Goal: Task Accomplishment & Management: Complete application form

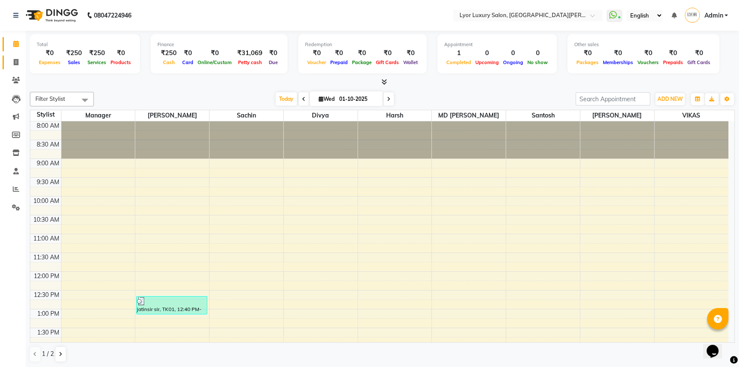
click at [10, 62] on span at bounding box center [16, 63] width 15 height 10
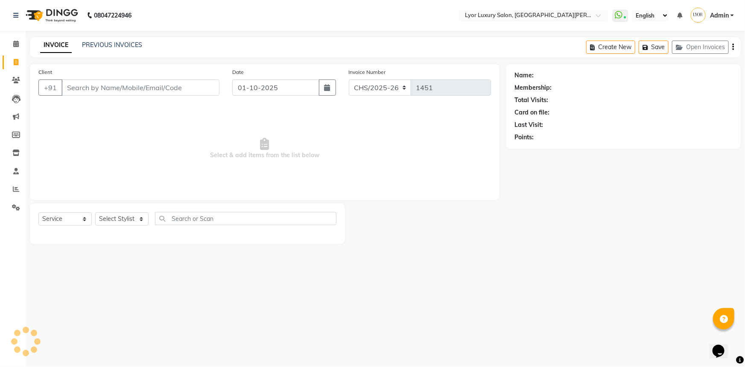
select select "P"
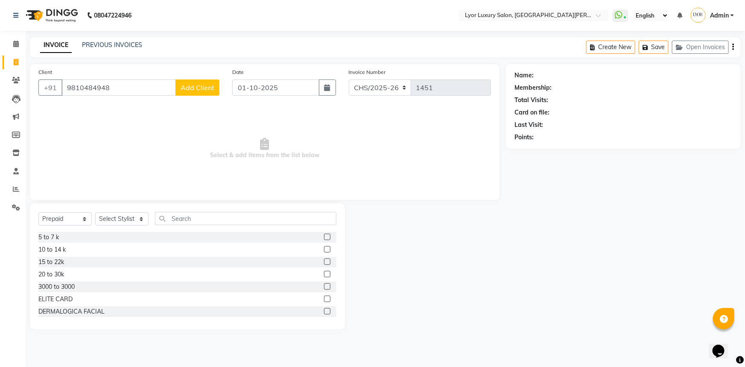
type input "9810484948"
click at [190, 85] on span "Add Client" at bounding box center [198, 87] width 34 height 9
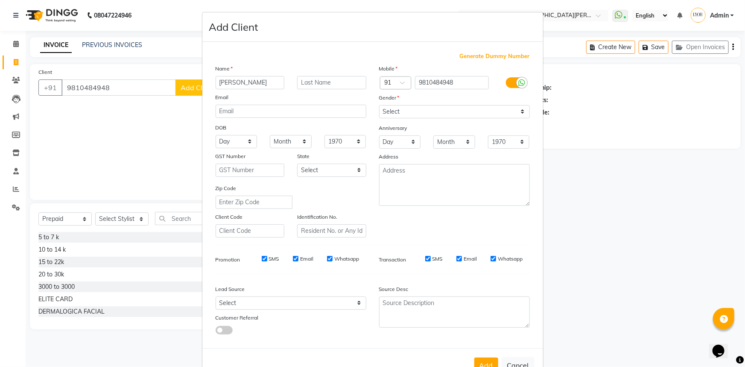
type input "[PERSON_NAME]"
click at [415, 112] on select "Select [DEMOGRAPHIC_DATA] [DEMOGRAPHIC_DATA] Other Prefer Not To Say" at bounding box center [454, 111] width 151 height 13
select select "[DEMOGRAPHIC_DATA]"
click at [379, 105] on select "Select [DEMOGRAPHIC_DATA] [DEMOGRAPHIC_DATA] Other Prefer Not To Say" at bounding box center [454, 111] width 151 height 13
click at [481, 361] on button "Add" at bounding box center [486, 364] width 24 height 15
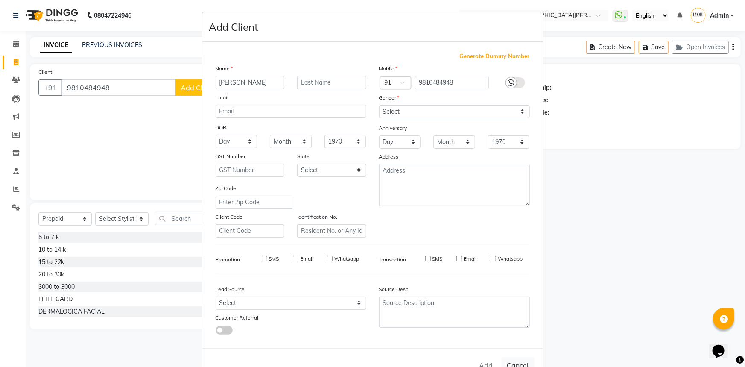
select select
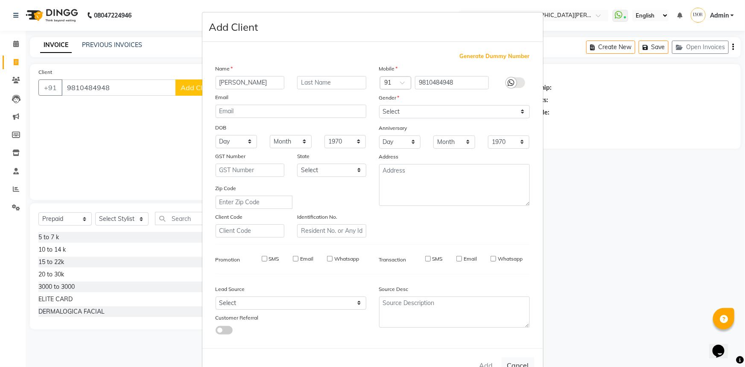
select select
checkbox input "false"
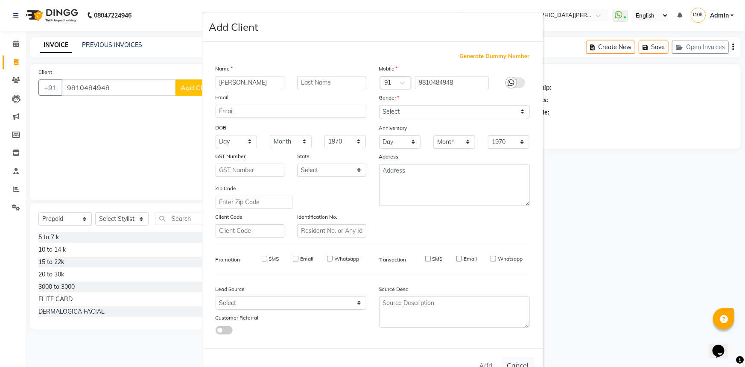
checkbox input "false"
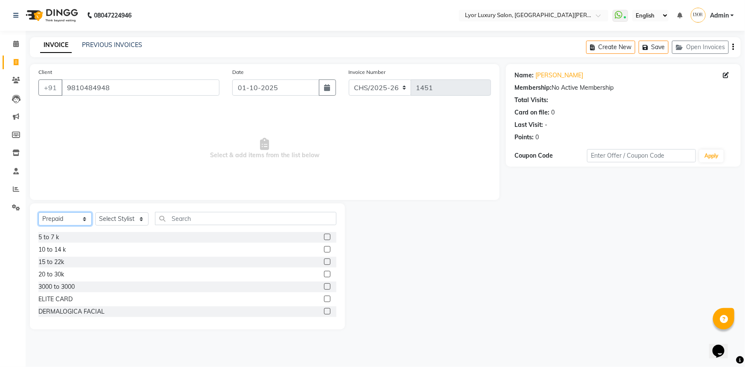
click at [81, 213] on select "Select Service Product Membership Package Voucher Prepaid Gift Card" at bounding box center [64, 218] width 53 height 13
select select "service"
click at [38, 212] on select "Select Service Product Membership Package Voucher Prepaid Gift Card" at bounding box center [64, 218] width 53 height 13
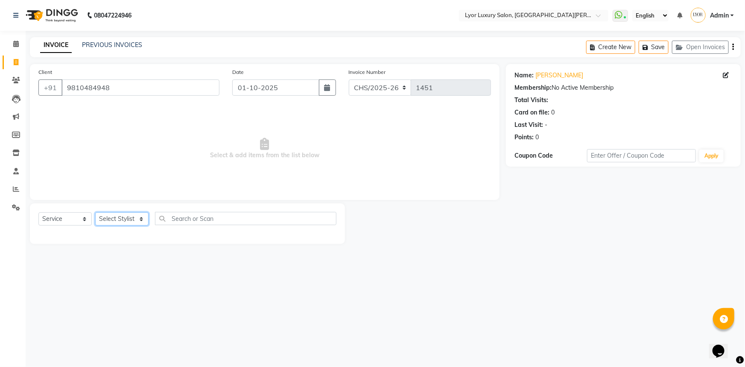
click at [123, 217] on select "Select Stylist [PERSON_NAME] Manager MD [PERSON_NAME] Sachin santosh [PERSON_NA…" at bounding box center [121, 218] width 53 height 13
select select "33184"
click at [95, 212] on select "Select Stylist [PERSON_NAME] Manager MD [PERSON_NAME] Sachin santosh [PERSON_NA…" at bounding box center [121, 218] width 53 height 13
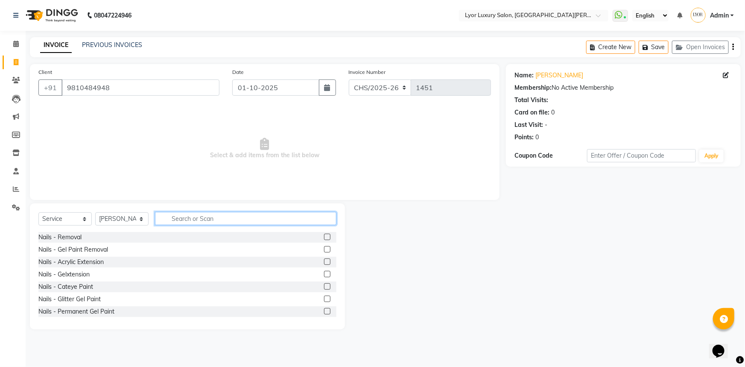
click at [196, 220] on input "text" at bounding box center [245, 218] width 181 height 13
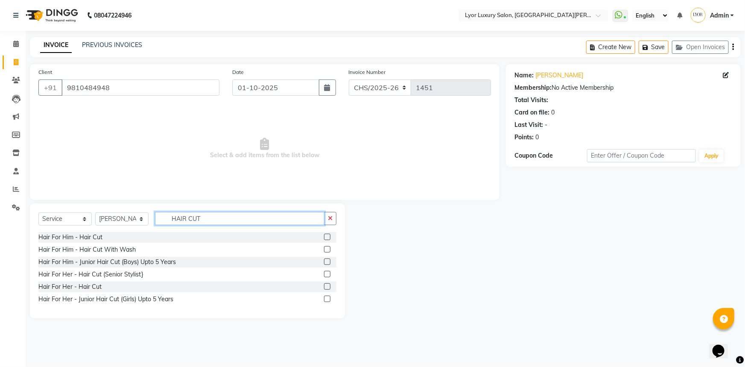
type input "HAIR CUT"
click at [326, 238] on label at bounding box center [327, 237] width 6 height 6
click at [326, 238] on input "checkbox" at bounding box center [327, 237] width 6 height 6
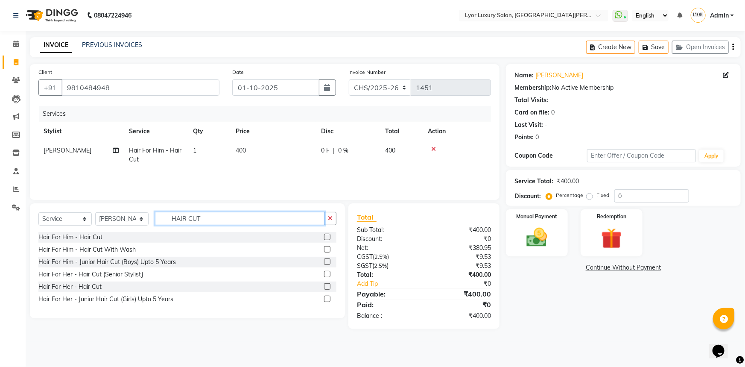
checkbox input "false"
click at [228, 220] on input "HAIR CUT" at bounding box center [240, 218] width 170 height 13
type input "H"
type input "TOUCH"
click at [329, 275] on label at bounding box center [327, 274] width 6 height 6
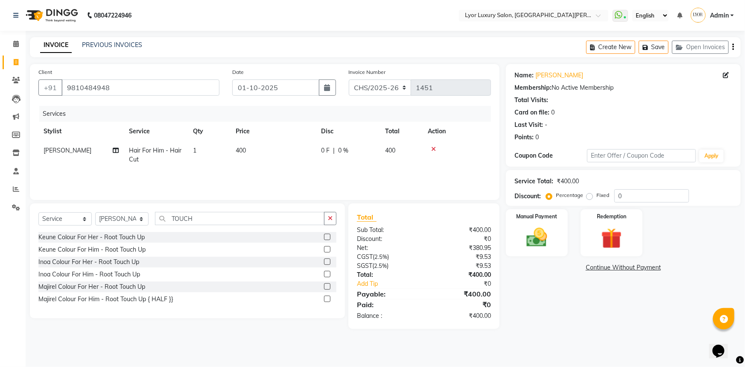
click at [329, 275] on input "checkbox" at bounding box center [327, 275] width 6 height 6
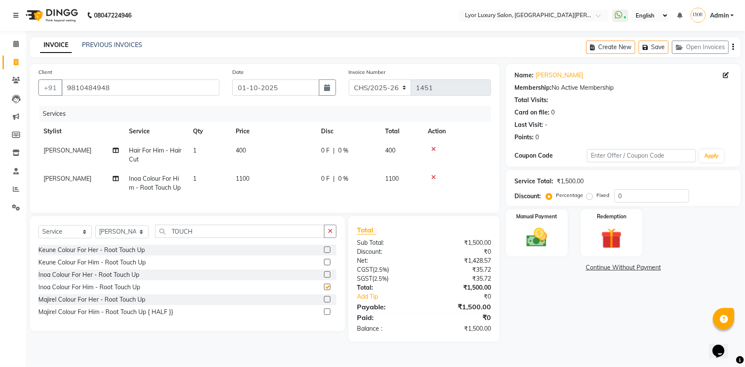
checkbox input "false"
click at [623, 192] on input "0" at bounding box center [651, 195] width 75 height 13
type input "10"
click at [548, 230] on img at bounding box center [537, 237] width 35 height 25
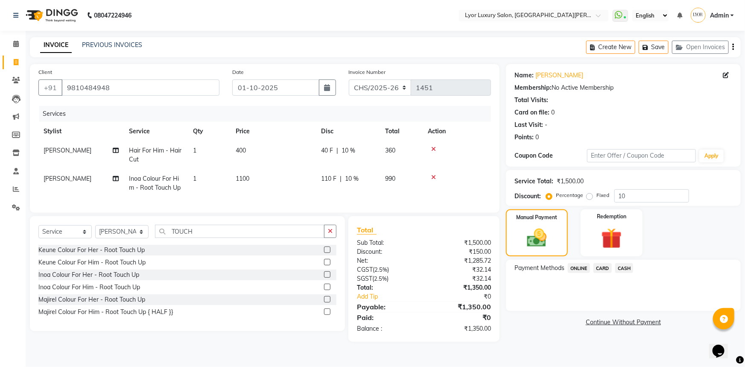
click at [628, 269] on span "CASH" at bounding box center [624, 268] width 18 height 10
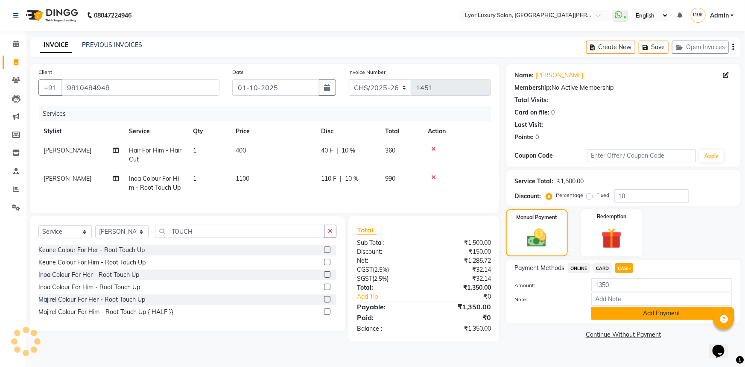
click at [642, 313] on button "Add Payment" at bounding box center [661, 313] width 141 height 13
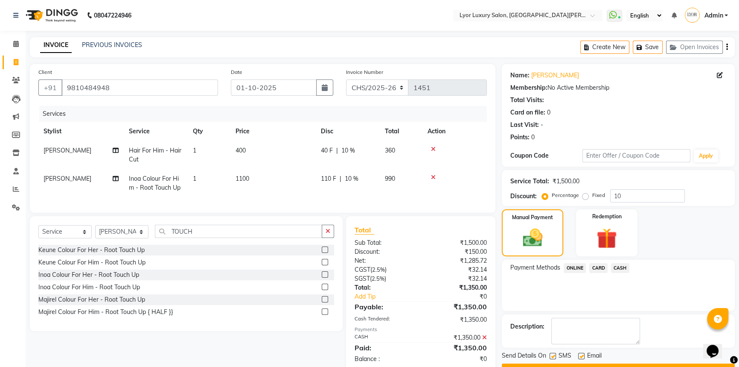
scroll to position [24, 0]
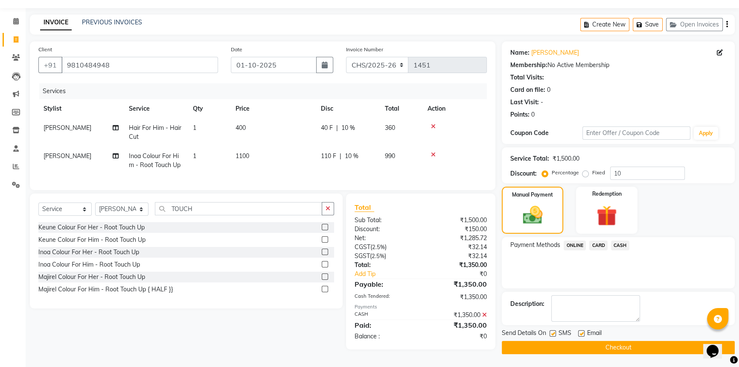
click at [640, 346] on button "Checkout" at bounding box center [618, 347] width 233 height 13
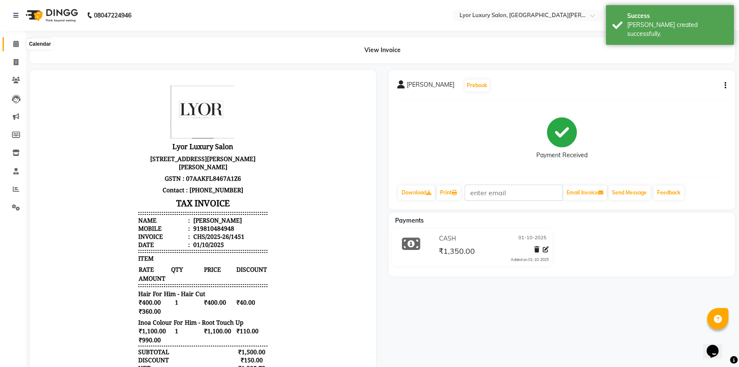
click at [14, 44] on icon at bounding box center [16, 44] width 6 height 6
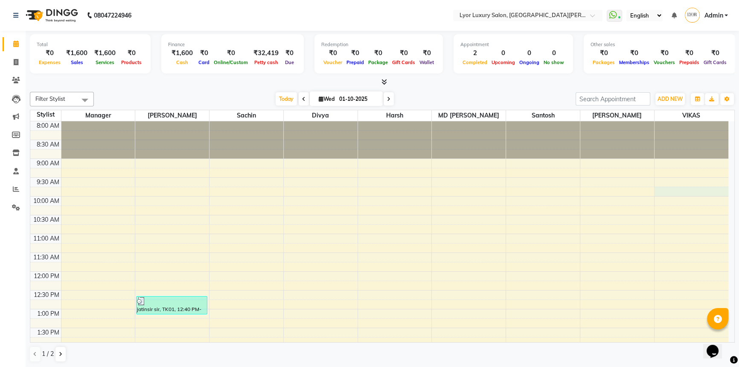
click at [695, 189] on div "8:00 AM 8:30 AM 9:00 AM 9:30 AM 10:00 AM 10:30 AM 11:00 AM 11:30 AM 12:00 PM 12…" at bounding box center [379, 365] width 699 height 488
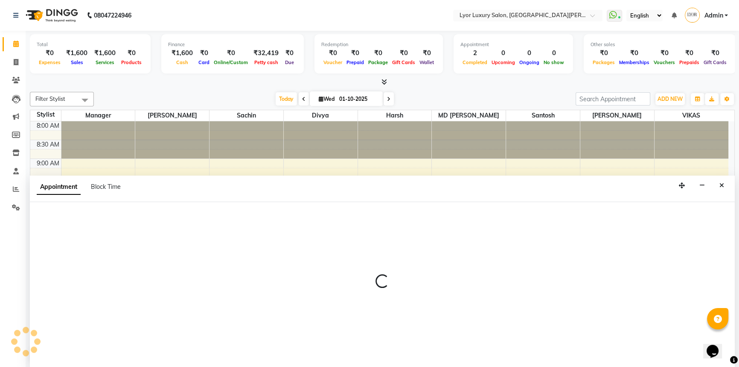
select select "82631"
select select "585"
select select "tentative"
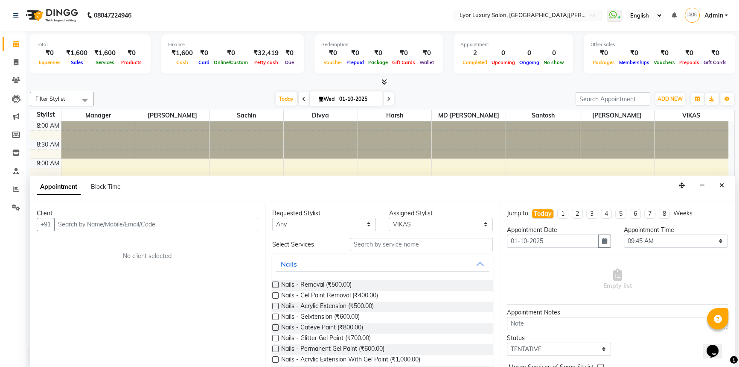
click at [722, 187] on icon "Close" at bounding box center [722, 185] width 5 height 6
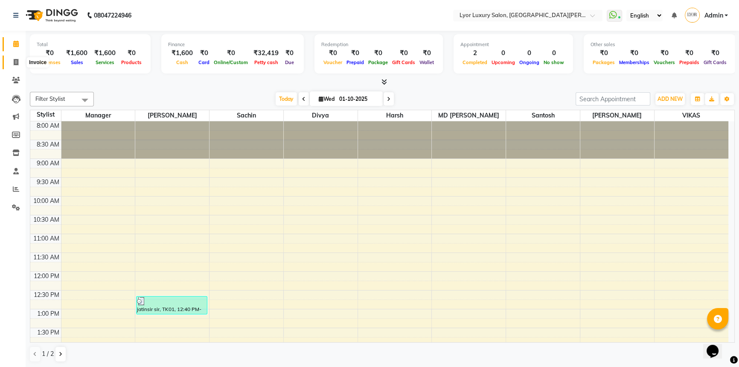
click at [15, 58] on span at bounding box center [16, 63] width 15 height 10
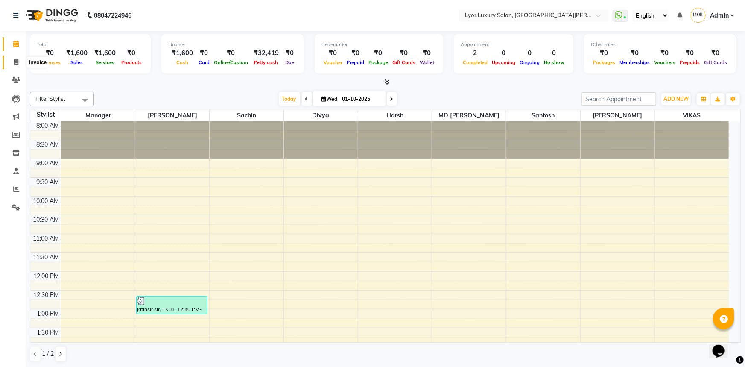
select select "service"
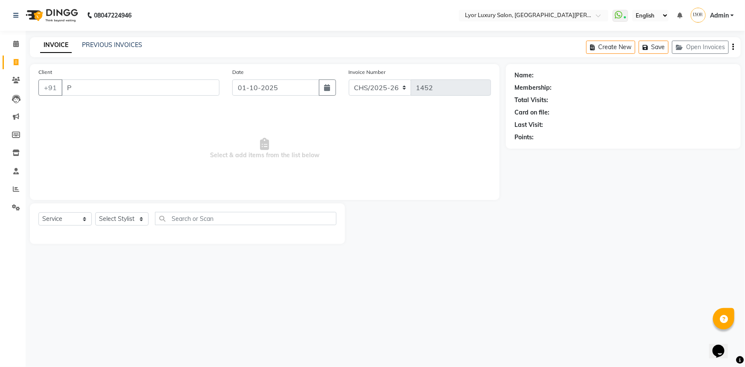
type input "PA"
select select "P"
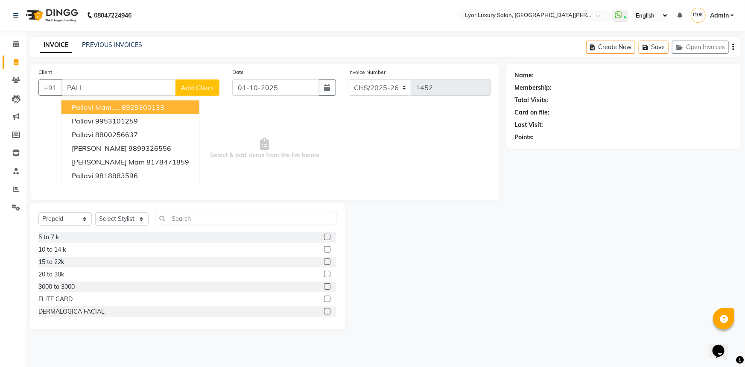
click at [130, 111] on button "pallavi mam..... 8929300133" at bounding box center [130, 107] width 138 height 14
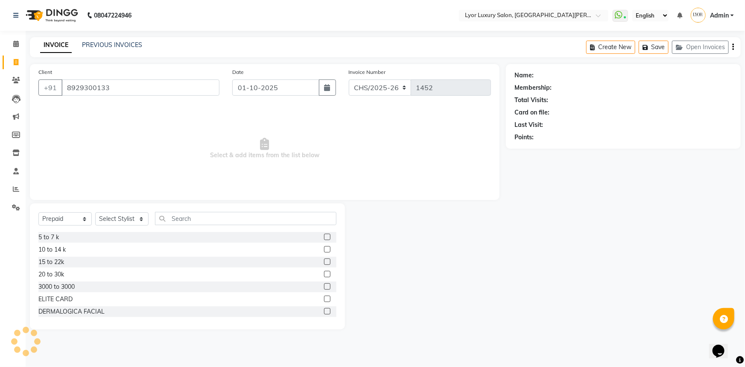
type input "8929300133"
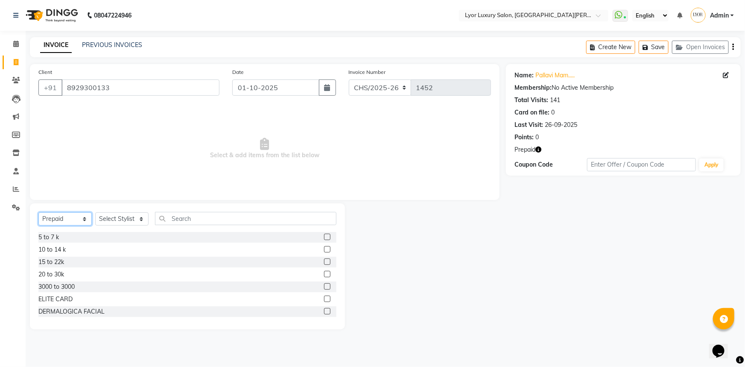
click at [77, 217] on select "Select Service Product Membership Package Voucher Prepaid Gift Card" at bounding box center [64, 218] width 53 height 13
select select "service"
click at [38, 212] on select "Select Service Product Membership Package Voucher Prepaid Gift Card" at bounding box center [64, 218] width 53 height 13
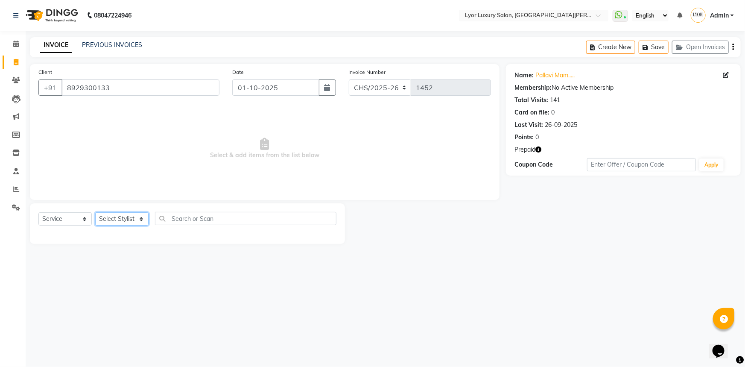
click at [115, 222] on select "Select Stylist [PERSON_NAME] Manager MD [PERSON_NAME] Sachin santosh [PERSON_NA…" at bounding box center [121, 218] width 53 height 13
select select "30464"
click at [95, 212] on select "Select Stylist [PERSON_NAME] Manager MD [PERSON_NAME] Sachin santosh [PERSON_NA…" at bounding box center [121, 218] width 53 height 13
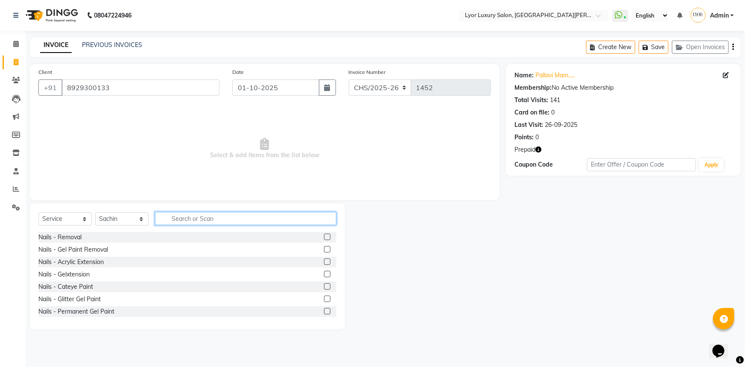
click at [213, 222] on input "text" at bounding box center [245, 218] width 181 height 13
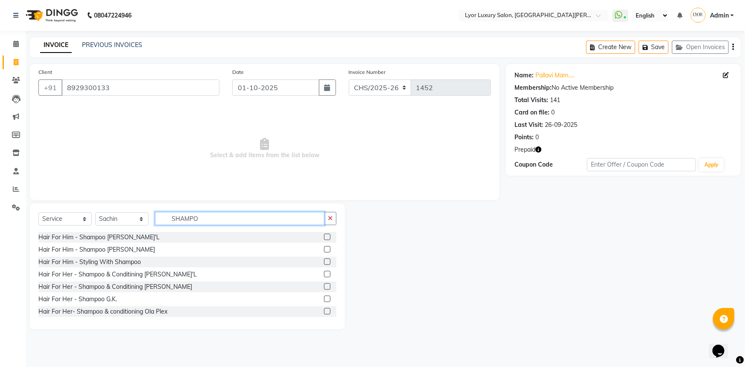
type input "SHAMPO"
click at [324, 275] on label at bounding box center [327, 274] width 6 height 6
click at [324, 275] on input "checkbox" at bounding box center [327, 275] width 6 height 6
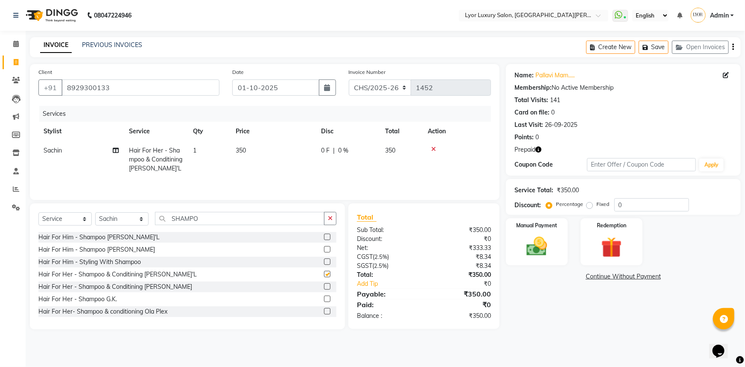
checkbox input "false"
click at [381, 85] on select "CHS/2025-26 V/2025 V/2025-26" at bounding box center [380, 87] width 63 height 16
select select "4886"
click at [349, 79] on select "CHS/2025-26 V/2025 V/2025-26" at bounding box center [380, 87] width 63 height 16
type input "0553"
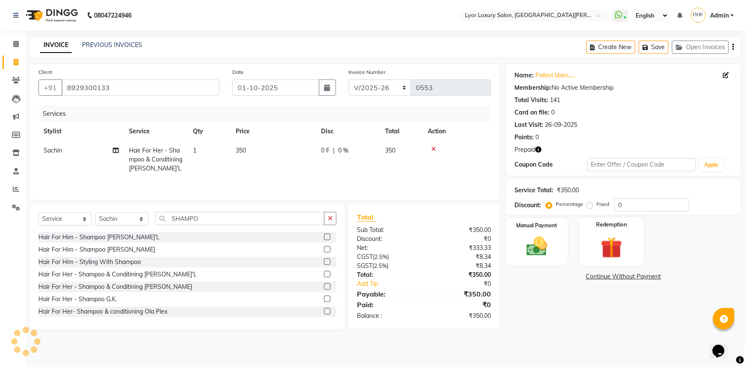
click at [594, 245] on img at bounding box center [611, 247] width 35 height 27
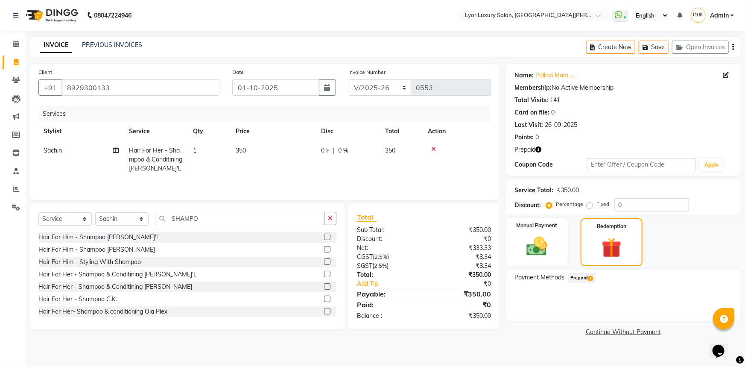
click at [587, 279] on span "Prepaid 1" at bounding box center [582, 278] width 28 height 10
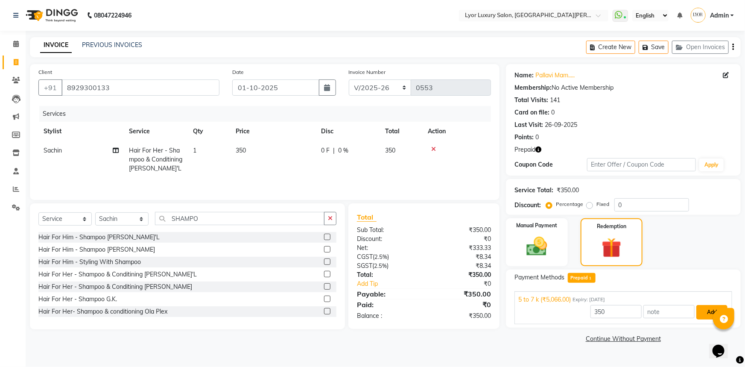
click at [708, 315] on button "Add" at bounding box center [711, 312] width 31 height 15
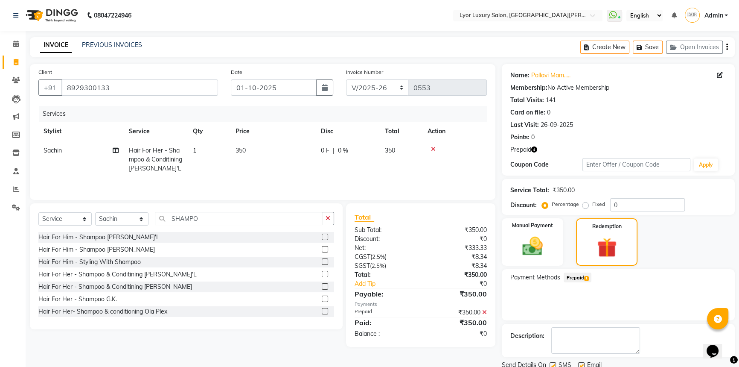
scroll to position [32, 0]
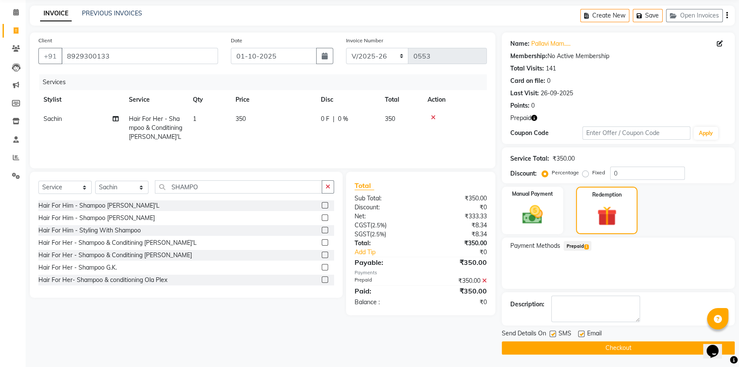
click at [599, 344] on button "Checkout" at bounding box center [618, 347] width 233 height 13
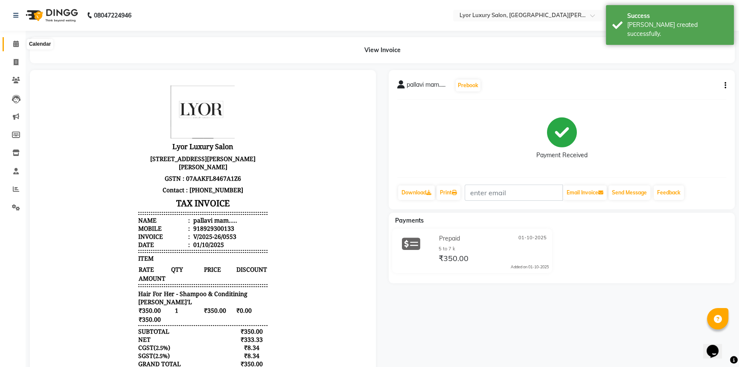
click at [19, 43] on span at bounding box center [16, 44] width 15 height 10
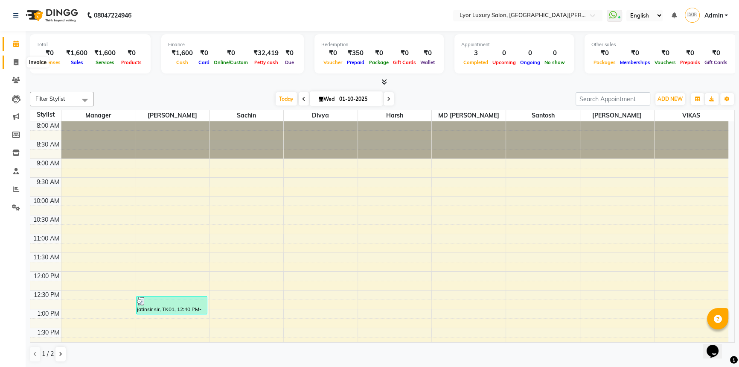
click at [16, 64] on icon at bounding box center [16, 62] width 5 height 6
select select "service"
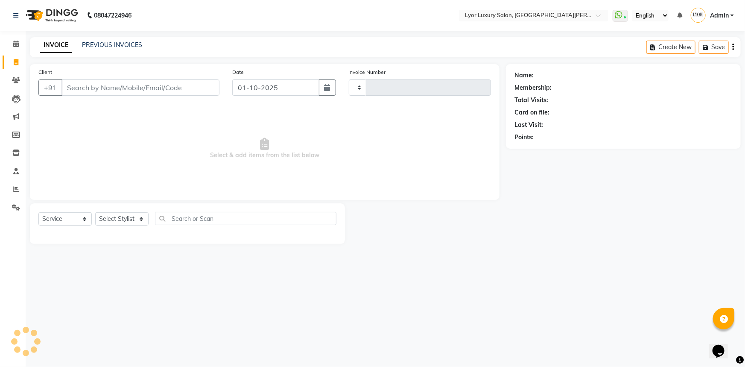
type input "1452"
select select "6597"
click at [16, 45] on icon at bounding box center [16, 44] width 6 height 6
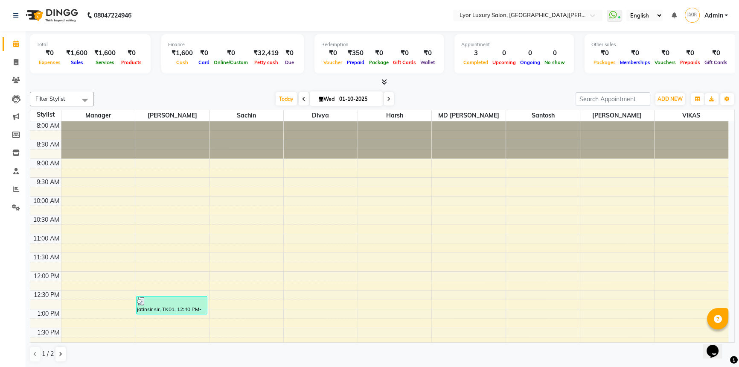
click at [382, 84] on icon at bounding box center [385, 82] width 6 height 6
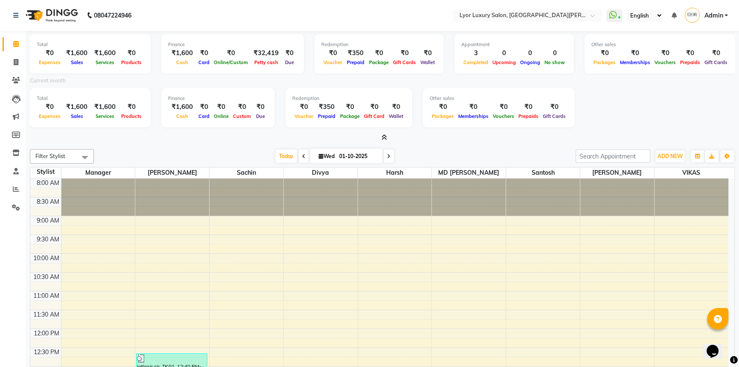
click at [383, 137] on icon at bounding box center [385, 137] width 6 height 6
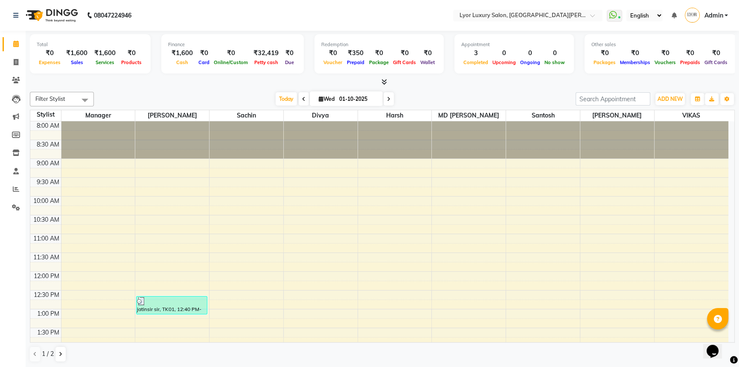
click at [384, 82] on icon at bounding box center [385, 82] width 6 height 6
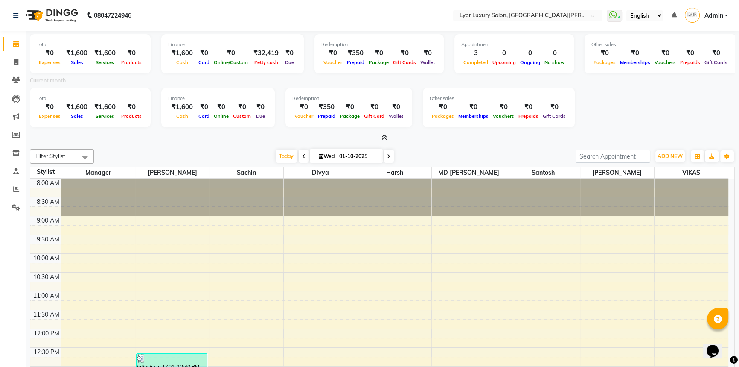
click at [386, 137] on icon at bounding box center [385, 137] width 6 height 6
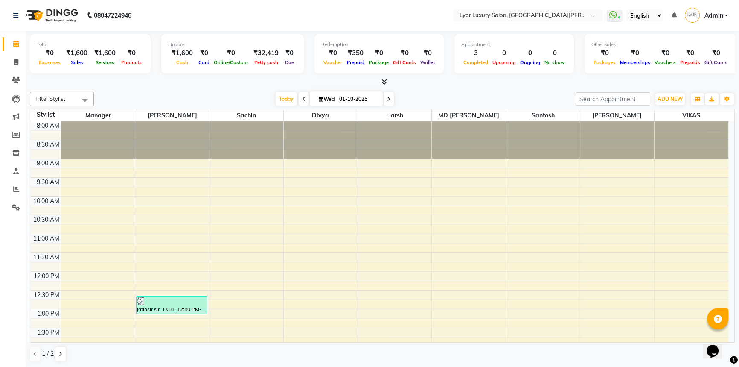
click at [385, 83] on icon at bounding box center [385, 82] width 6 height 6
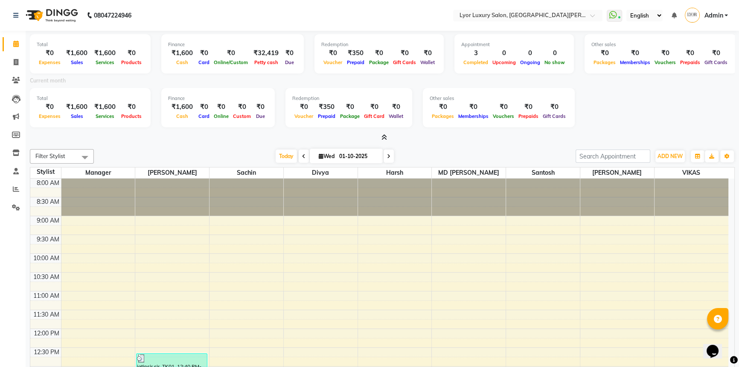
click at [386, 141] on span at bounding box center [382, 137] width 9 height 9
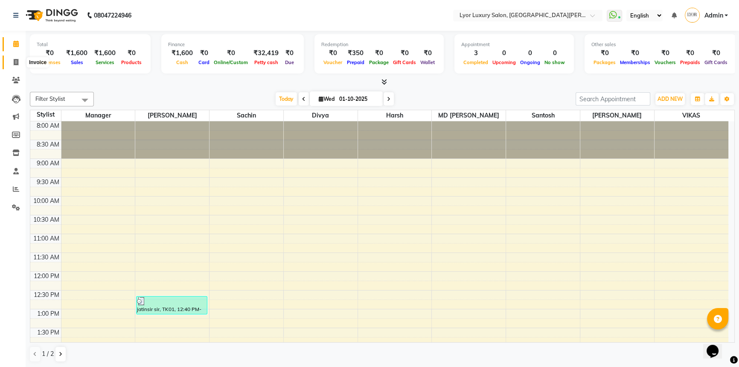
click at [19, 61] on span at bounding box center [16, 63] width 15 height 10
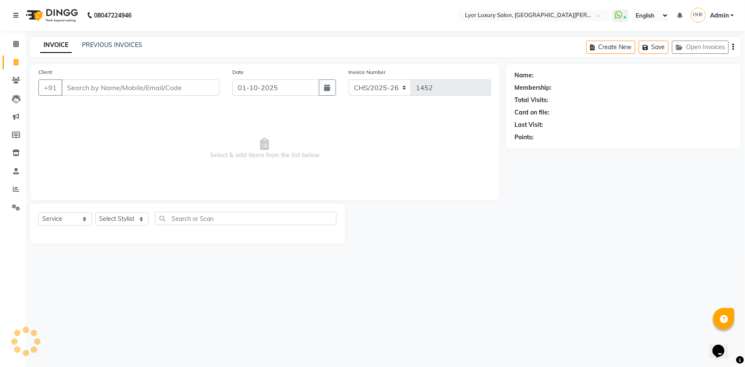
select select "P"
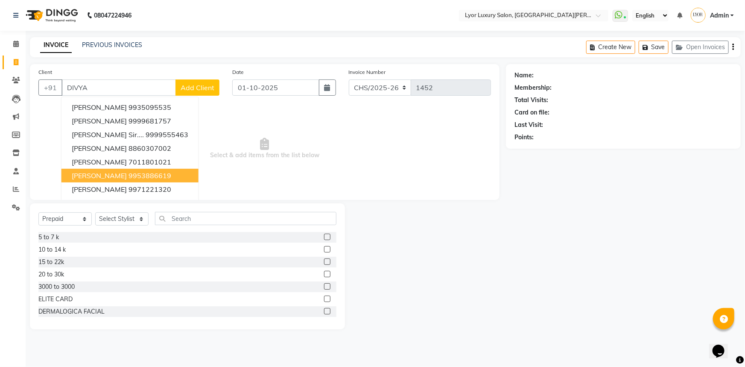
click at [149, 172] on ngb-highlight "9953886619" at bounding box center [150, 175] width 43 height 9
type input "9953886619"
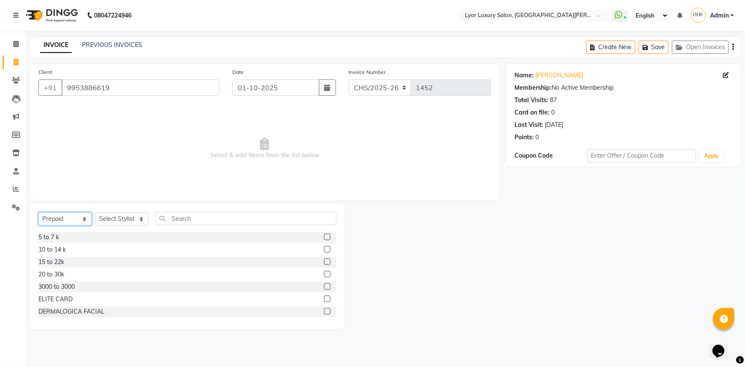
click at [77, 217] on select "Select Service Product Membership Package Voucher Prepaid Gift Card" at bounding box center [64, 218] width 53 height 13
select select "service"
click at [38, 212] on select "Select Service Product Membership Package Voucher Prepaid Gift Card" at bounding box center [64, 218] width 53 height 13
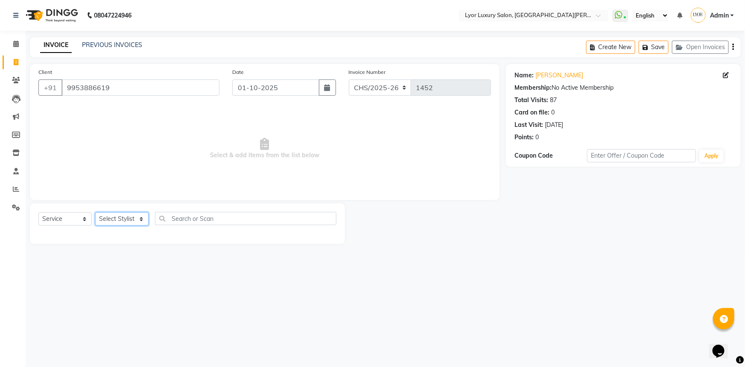
click at [127, 217] on select "Select Stylist [PERSON_NAME] Manager MD [PERSON_NAME] Sachin santosh [PERSON_NA…" at bounding box center [121, 218] width 53 height 13
select select "30464"
click at [95, 212] on select "Select Stylist [PERSON_NAME] Manager MD [PERSON_NAME] Sachin santosh [PERSON_NA…" at bounding box center [121, 218] width 53 height 13
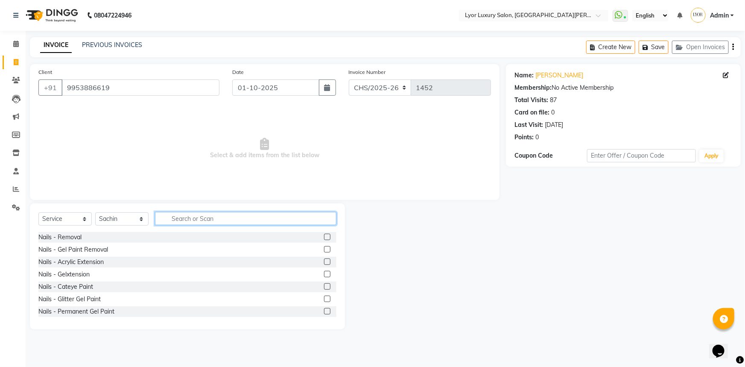
click at [213, 218] on input "text" at bounding box center [245, 218] width 181 height 13
type input "MAJIREL"
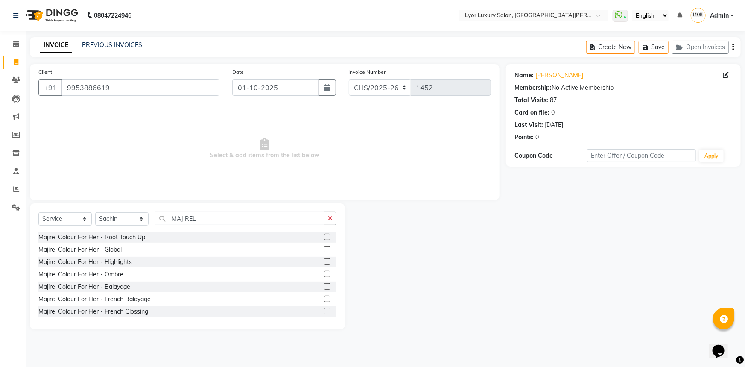
click at [324, 238] on label at bounding box center [327, 237] width 6 height 6
click at [324, 238] on input "checkbox" at bounding box center [327, 237] width 6 height 6
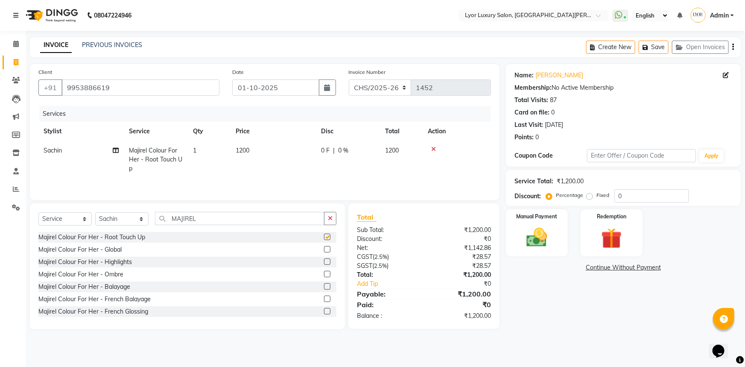
checkbox input "false"
drag, startPoint x: 546, startPoint y: 242, endPoint x: 570, endPoint y: 256, distance: 28.1
click at [546, 243] on img at bounding box center [537, 237] width 34 height 24
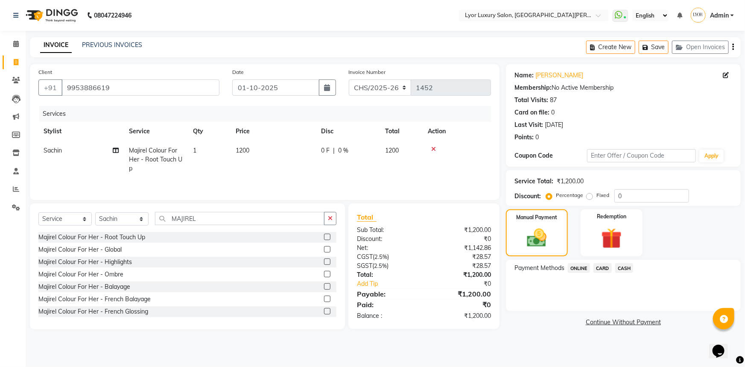
click at [627, 270] on span "CASH" at bounding box center [624, 268] width 18 height 10
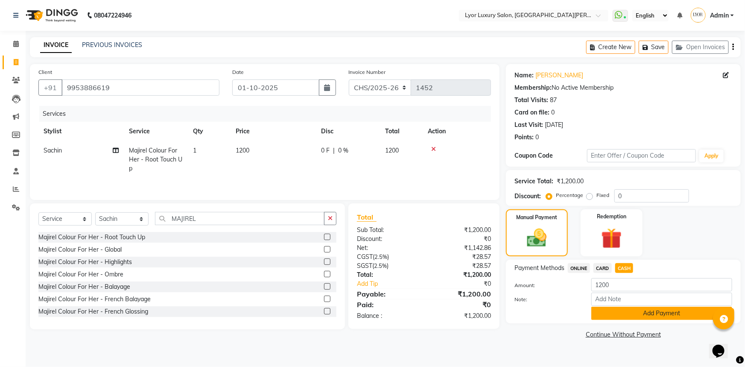
click at [631, 310] on button "Add Payment" at bounding box center [661, 313] width 141 height 13
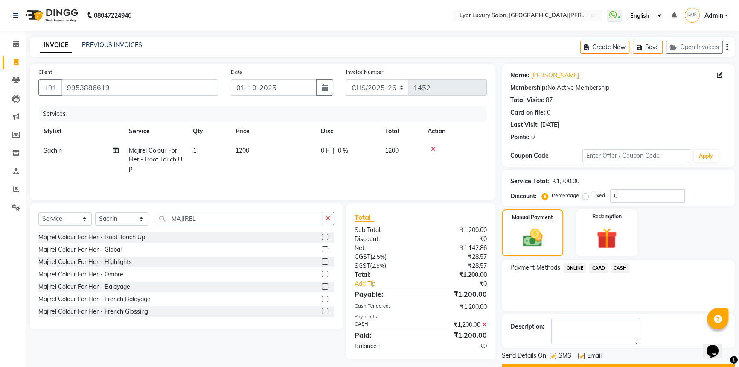
click at [637, 365] on button "Checkout" at bounding box center [618, 369] width 233 height 13
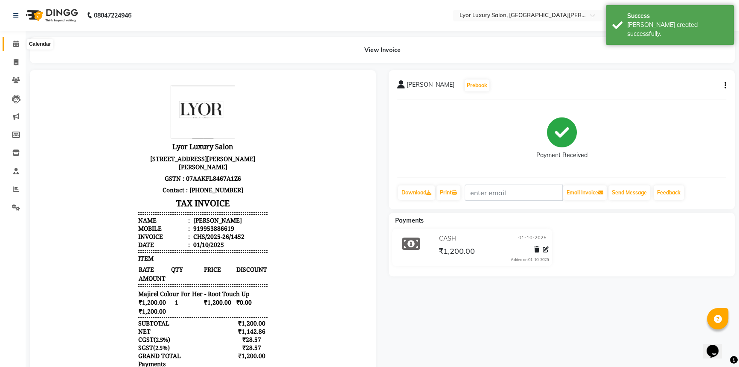
click at [17, 46] on icon at bounding box center [16, 44] width 6 height 6
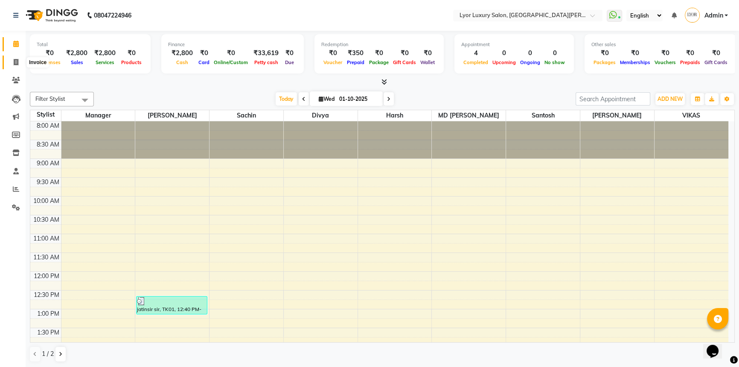
click at [14, 64] on icon at bounding box center [16, 62] width 5 height 6
select select "service"
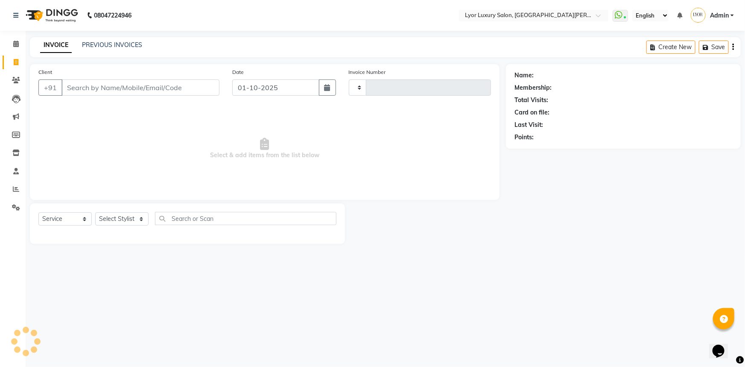
type input "1453"
select select "6597"
click at [115, 43] on link "PREVIOUS INVOICES" at bounding box center [112, 45] width 60 height 8
